Goal: Task Accomplishment & Management: Manage account settings

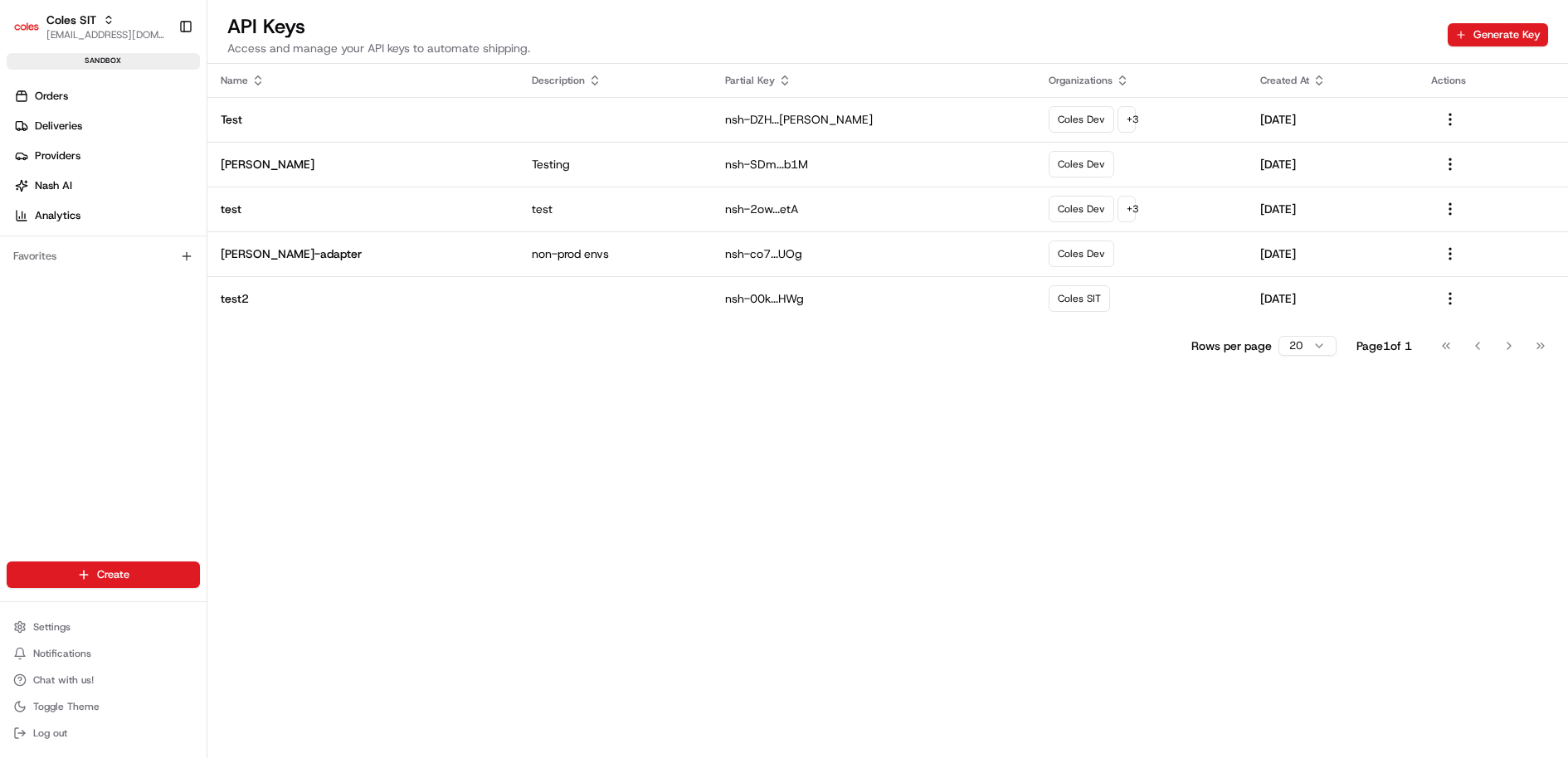
click at [61, 640] on ul "Settings Notifications Chat with us! Toggle Theme Log out" at bounding box center [103, 679] width 193 height 130
click at [64, 627] on span "Settings" at bounding box center [52, 627] width 37 height 13
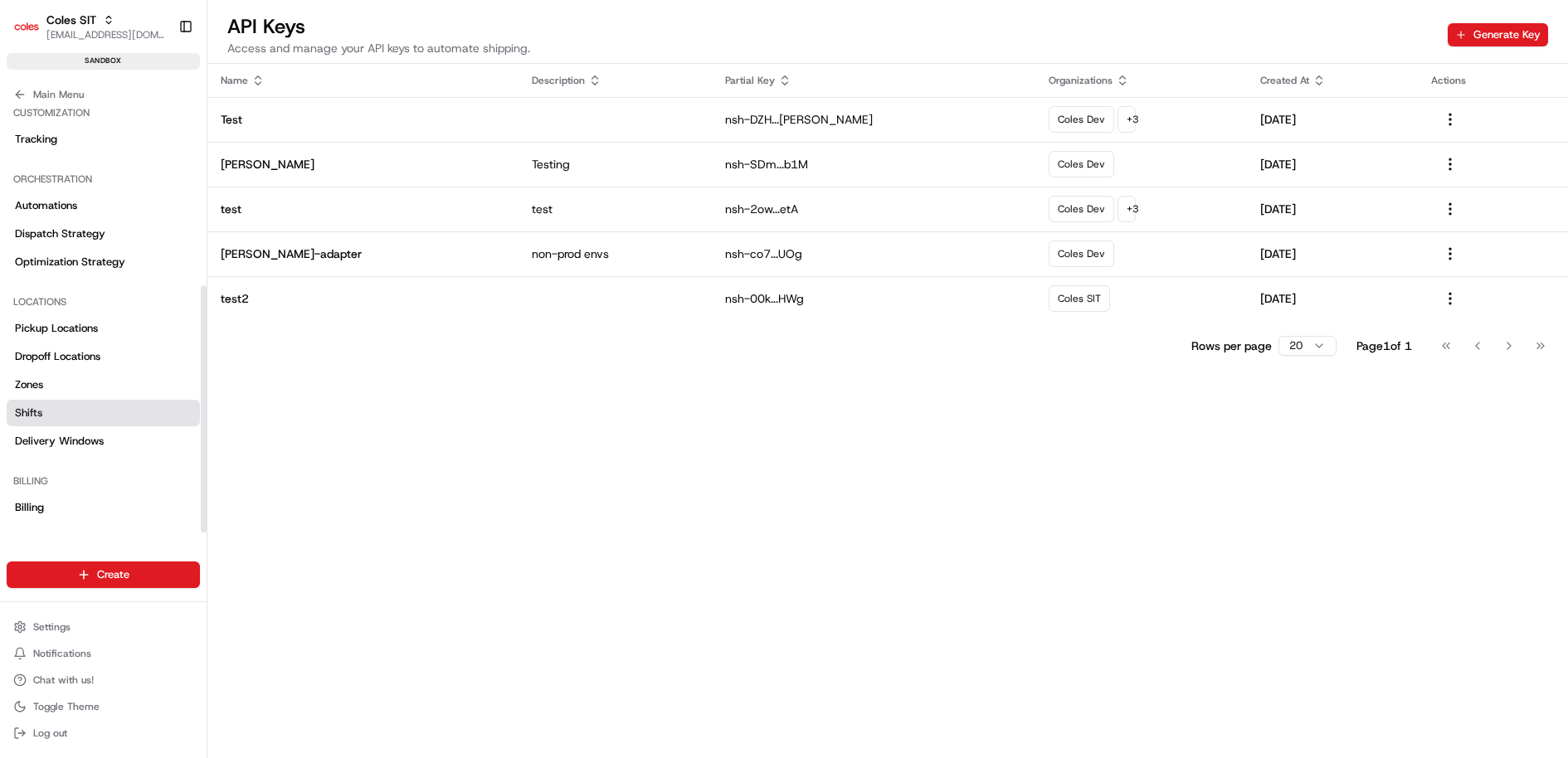
scroll to position [310, 0]
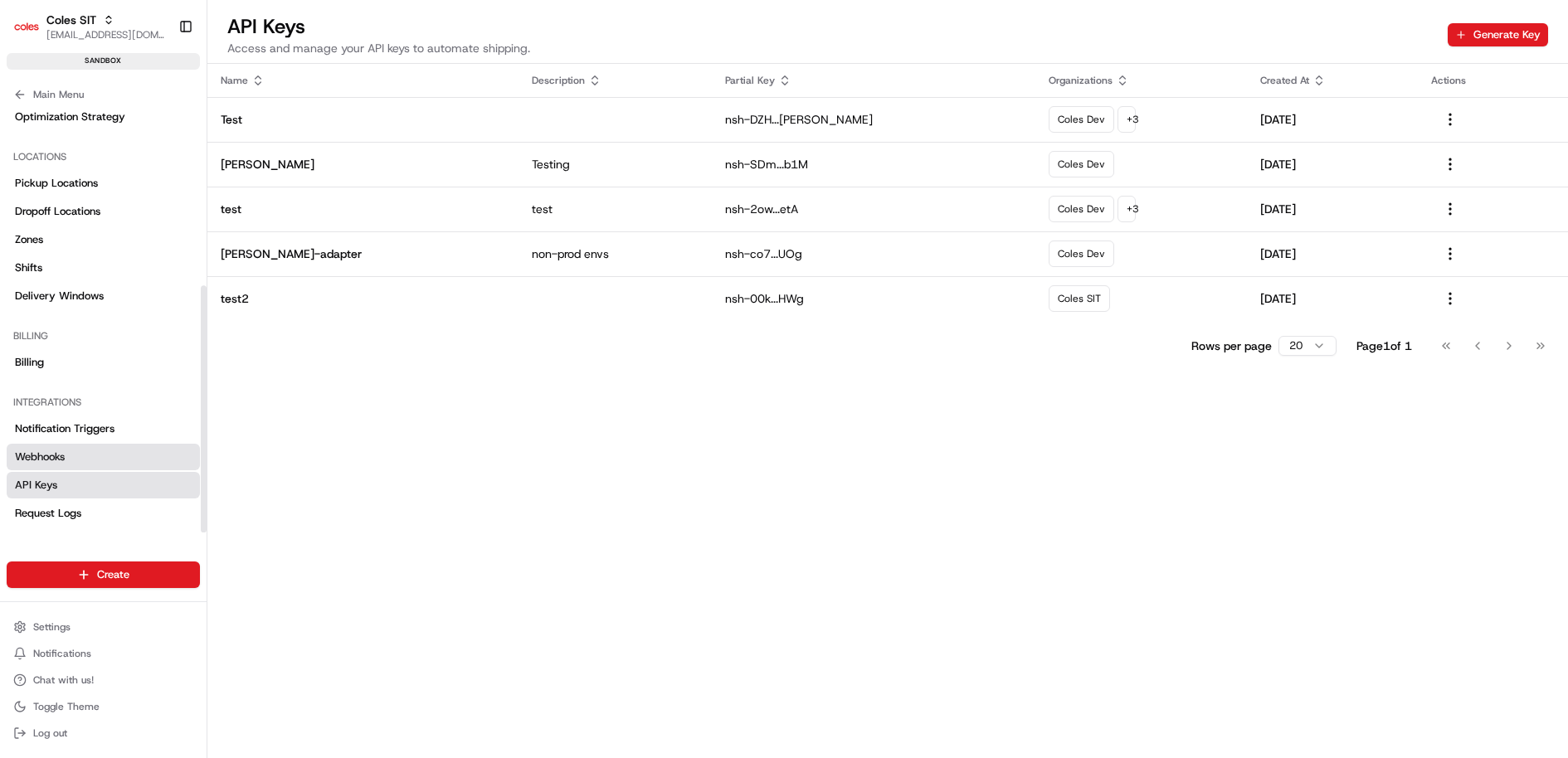
click at [71, 447] on link "Webhooks" at bounding box center [103, 457] width 193 height 26
